Goal: Book appointment/travel/reservation

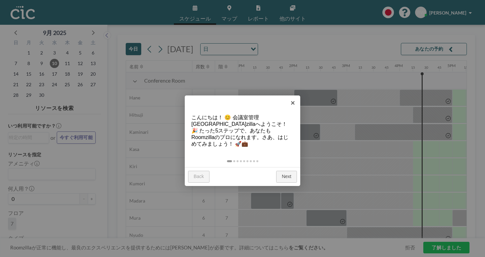
scroll to position [0, 686]
click at [292, 103] on link "×" at bounding box center [292, 102] width 15 height 15
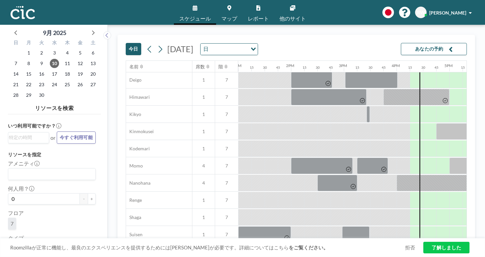
scroll to position [241, 686]
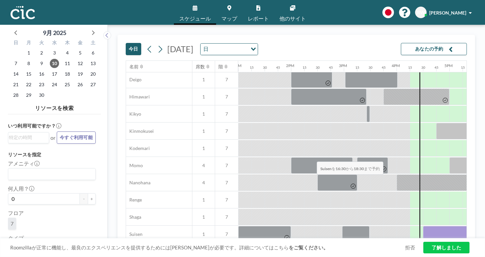
drag, startPoint x: 223, startPoint y: 147, endPoint x: 315, endPoint y: 146, distance: 92.7
click at [315, 225] on div at bounding box center [185, 233] width 1267 height 17
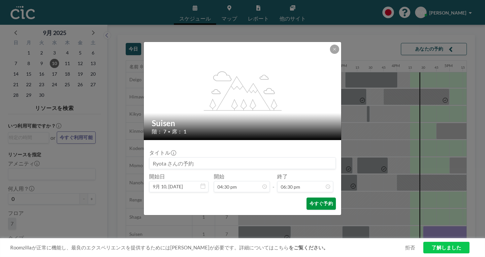
scroll to position [779, 0]
click at [306, 197] on button "今すぐ予約" at bounding box center [320, 203] width 29 height 12
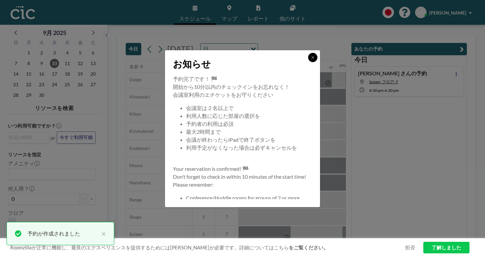
click at [311, 59] on icon at bounding box center [313, 57] width 4 height 4
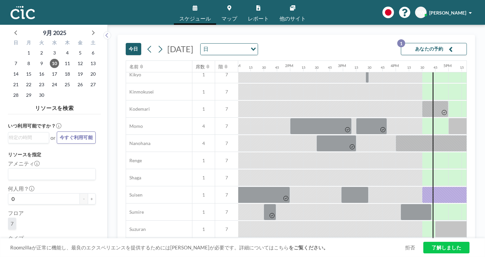
scroll to position [310, 687]
